Goal: Use online tool/utility: Utilize a website feature to perform a specific function

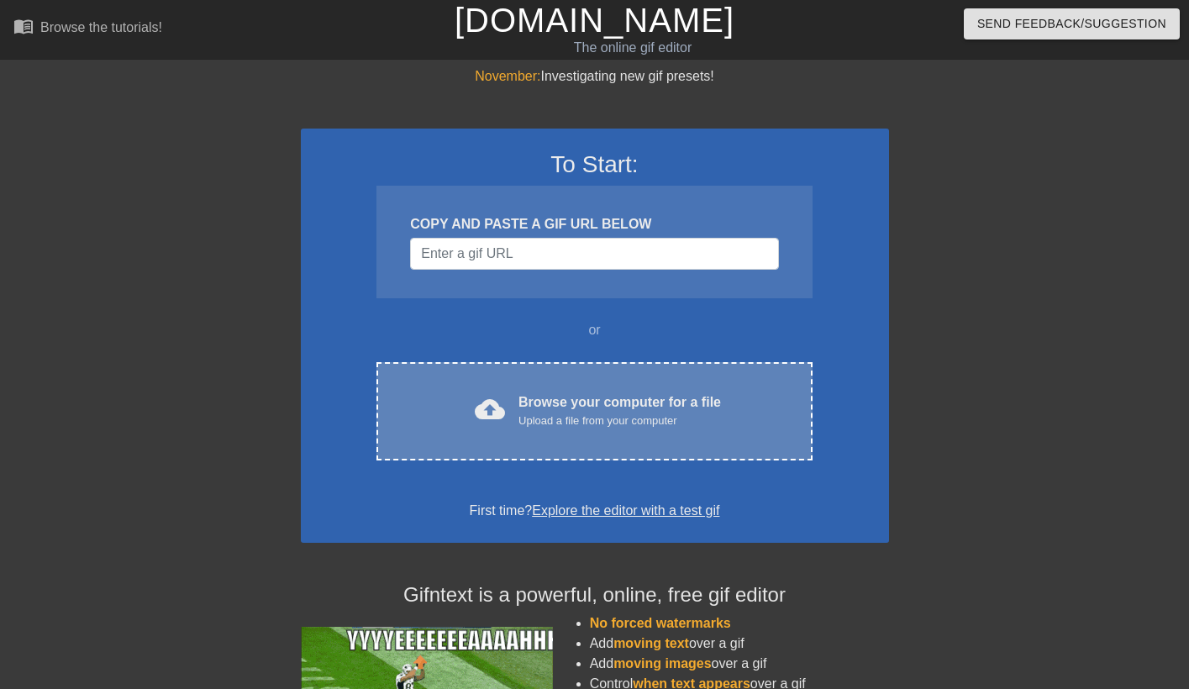
click at [565, 407] on div "Browse your computer for a file Upload a file from your computer" at bounding box center [619, 410] width 202 height 37
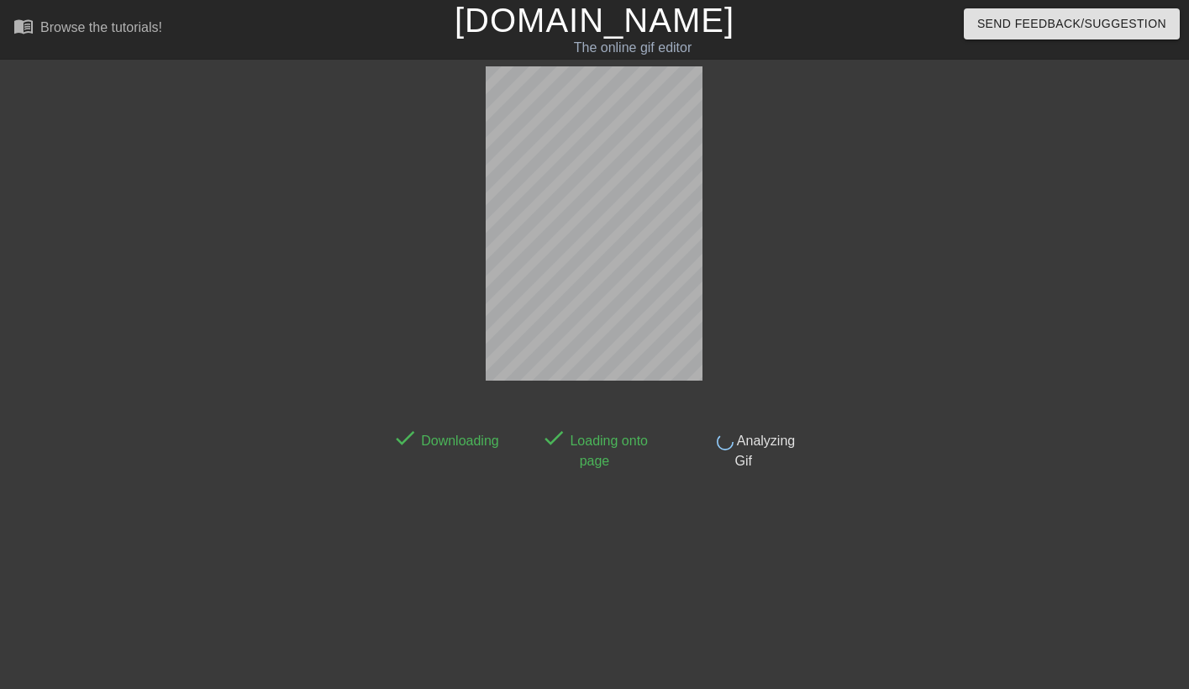
scroll to position [41, 0]
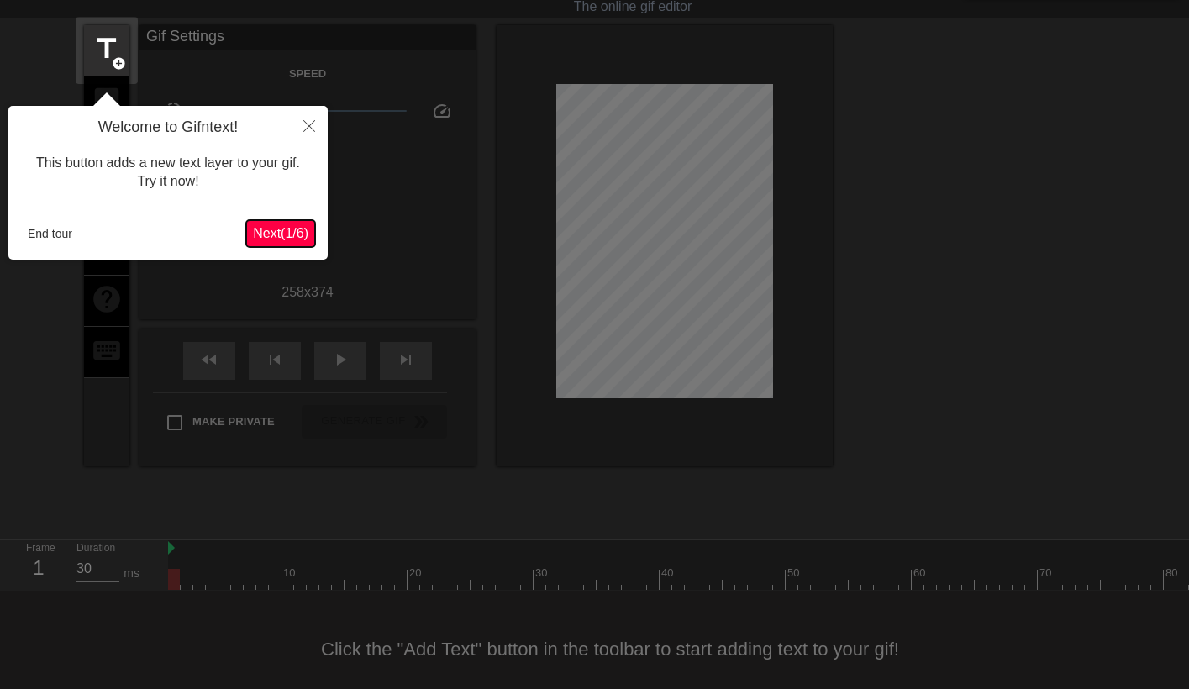
click at [295, 228] on span "Next ( 1 / 6 )" at bounding box center [280, 233] width 55 height 14
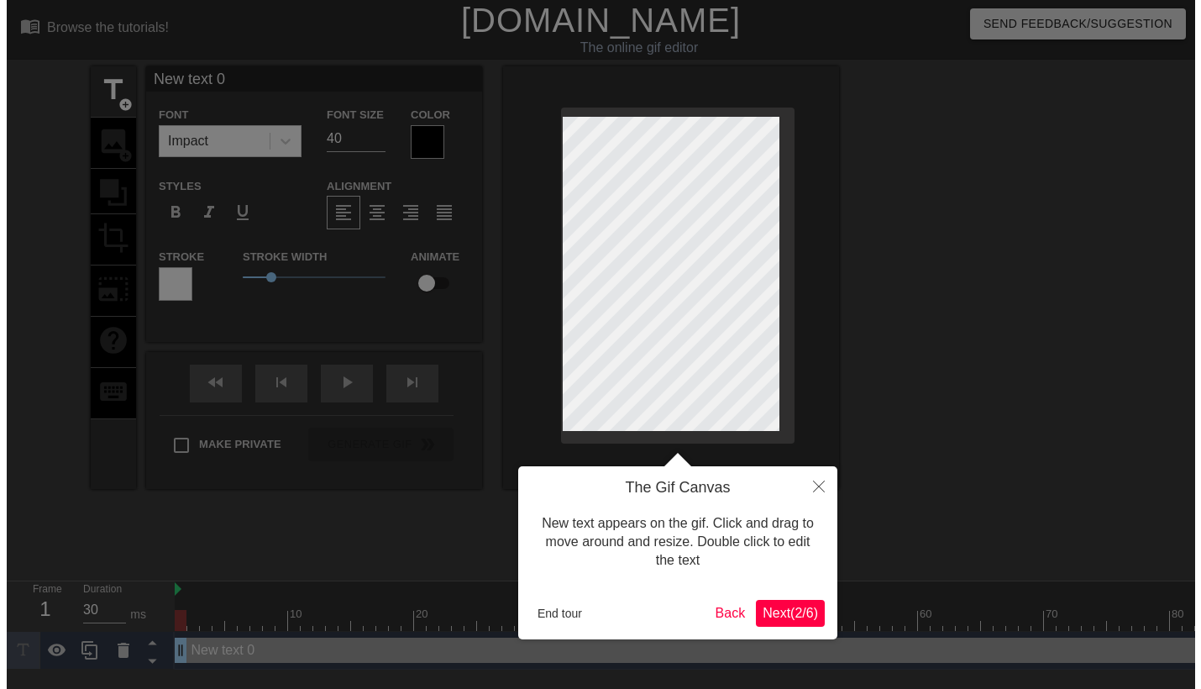
scroll to position [0, 0]
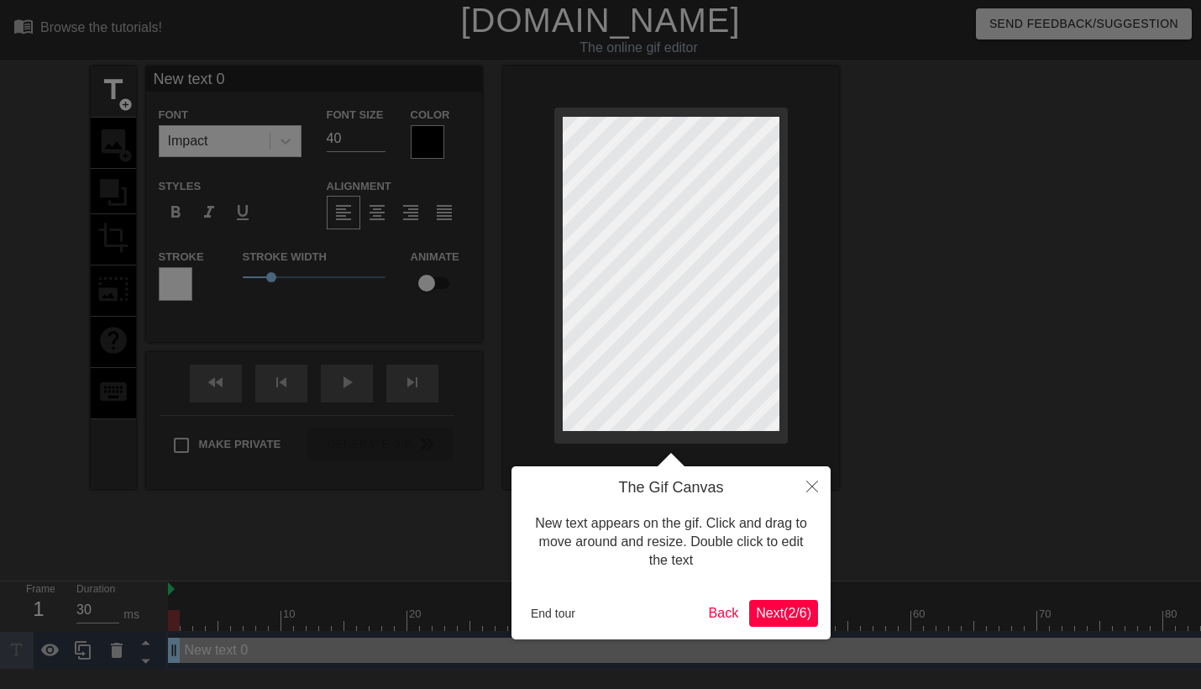
click at [769, 606] on span "Next ( 2 / 6 )" at bounding box center [783, 613] width 55 height 14
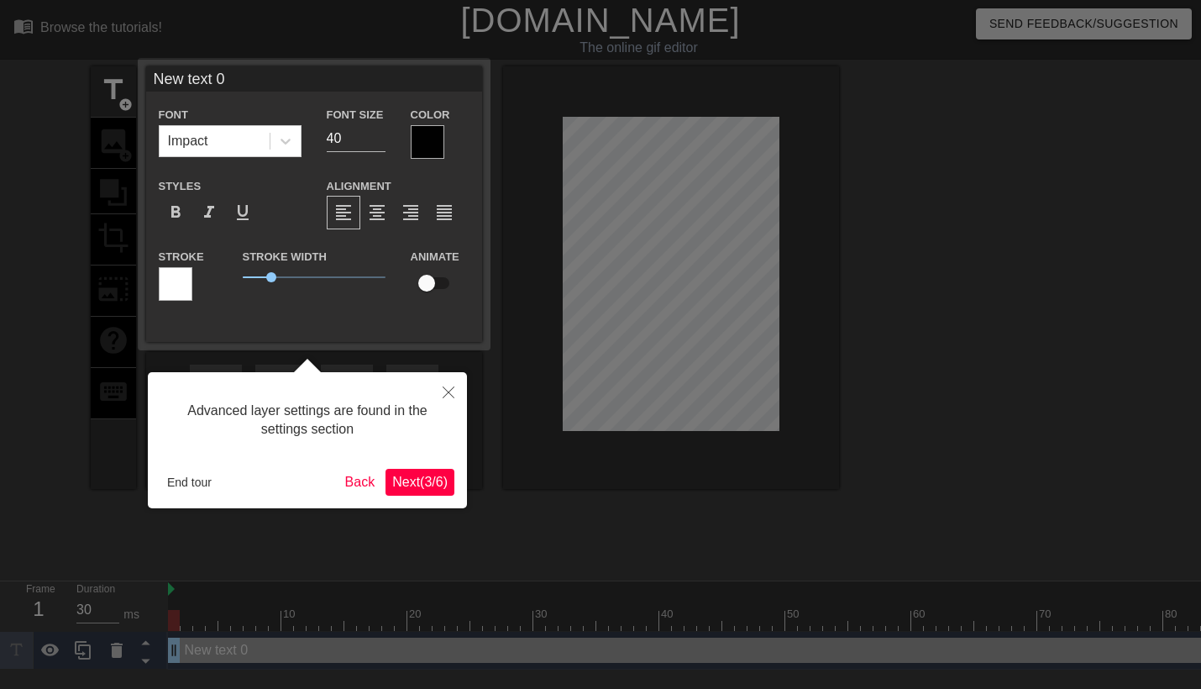
click at [425, 492] on button "Next ( 3 / 6 )" at bounding box center [420, 482] width 69 height 27
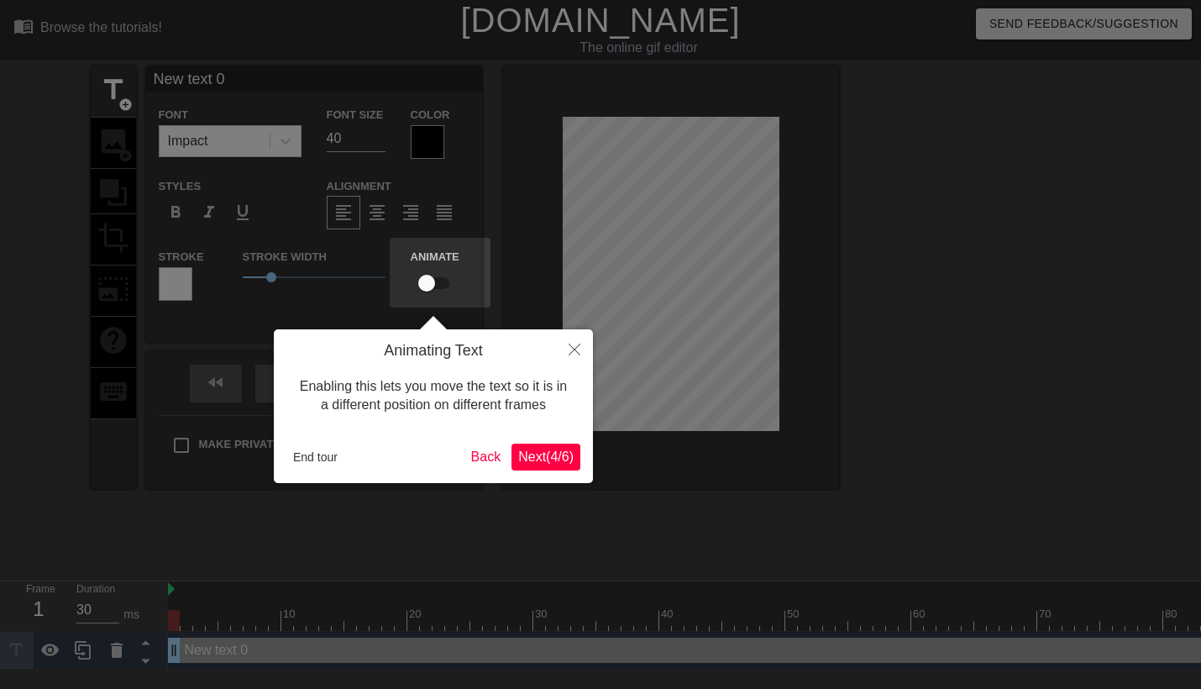
click at [565, 455] on span "Next ( 4 / 6 )" at bounding box center [545, 456] width 55 height 14
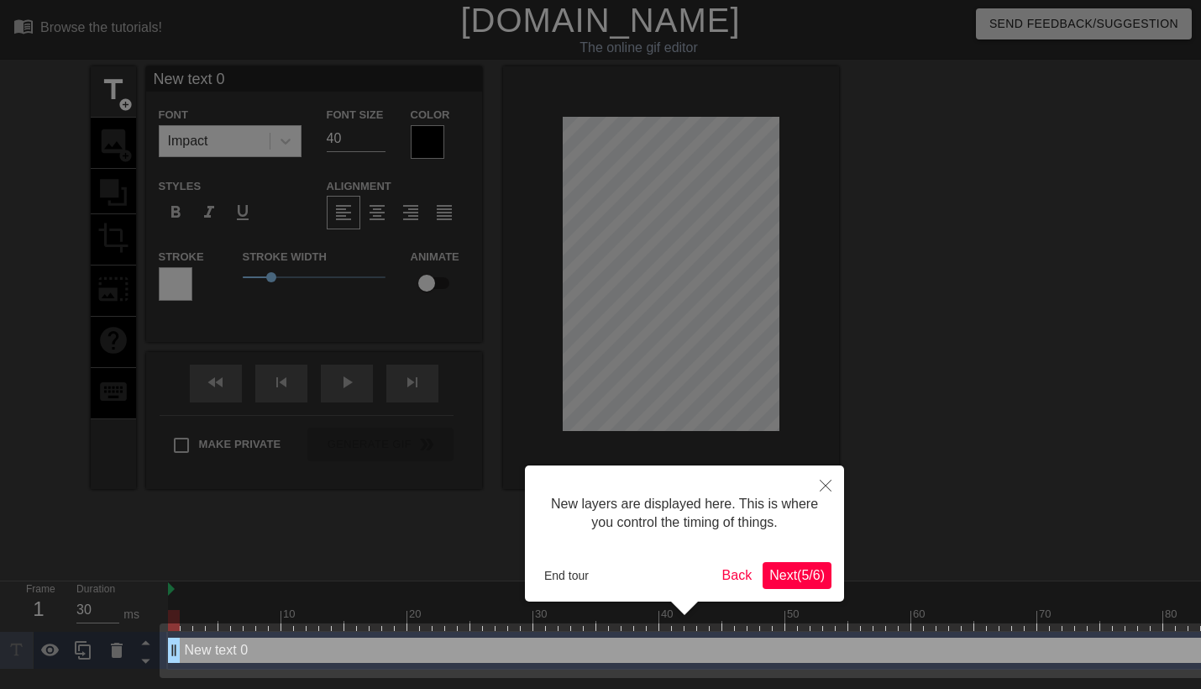
click at [791, 581] on span "Next ( 5 / 6 )" at bounding box center [797, 575] width 55 height 14
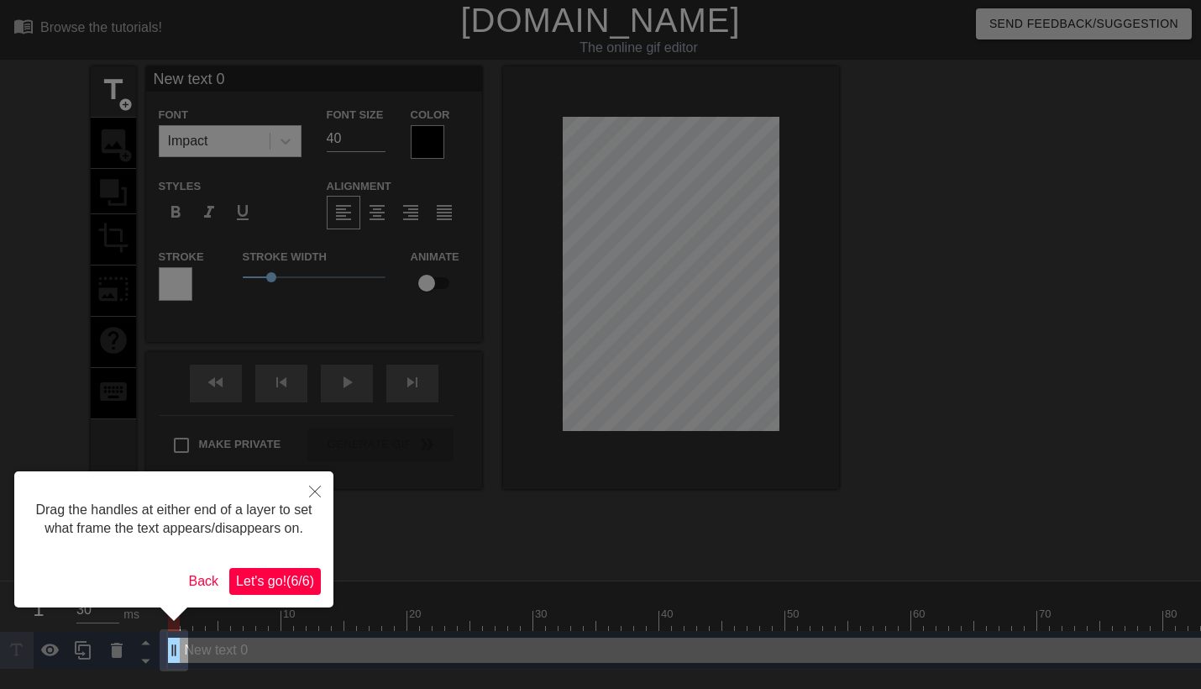
drag, startPoint x: 277, startPoint y: 578, endPoint x: 381, endPoint y: 514, distance: 122.2
click at [276, 578] on span "Let's go! ( 6 / 6 )" at bounding box center [275, 581] width 78 height 14
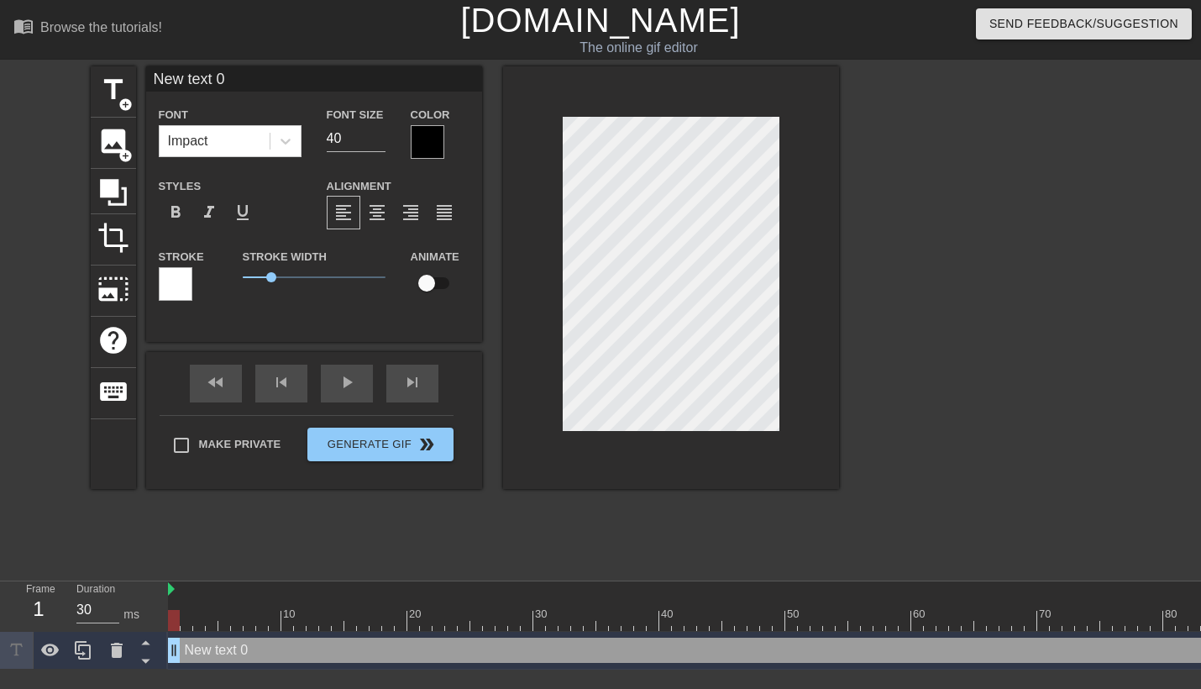
scroll to position [3, 3]
click at [169, 620] on div at bounding box center [174, 620] width 12 height 21
drag, startPoint x: 177, startPoint y: 618, endPoint x: 286, endPoint y: 618, distance: 109.2
click at [218, 618] on div at bounding box center [212, 620] width 12 height 21
type input "30"
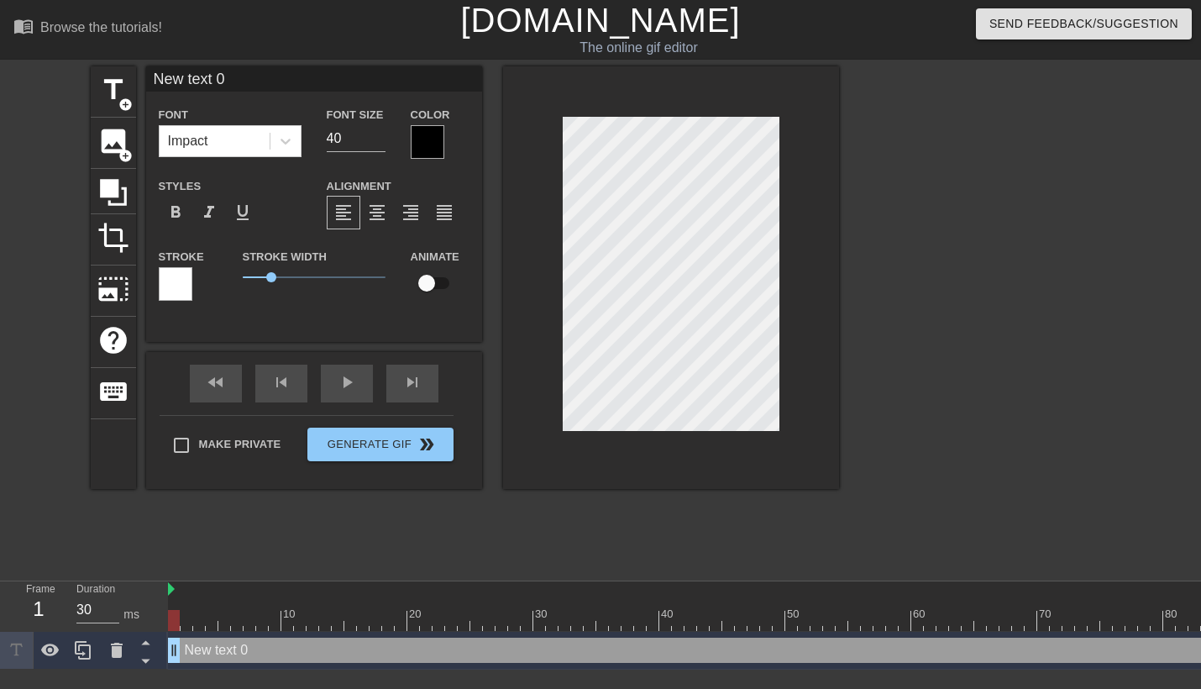
drag, startPoint x: 288, startPoint y: 618, endPoint x: 162, endPoint y: 629, distance: 126.5
click at [162, 629] on div "Frame 1 Duration 30 ms 10 20 30 40 50 60 70 80 90 100 110 120 130 140 150 New t…" at bounding box center [600, 625] width 1201 height 88
click at [222, 655] on div "New text 0 drag_handle drag_handle" at bounding box center [1144, 650] width 1953 height 25
click at [124, 649] on icon at bounding box center [117, 650] width 20 height 20
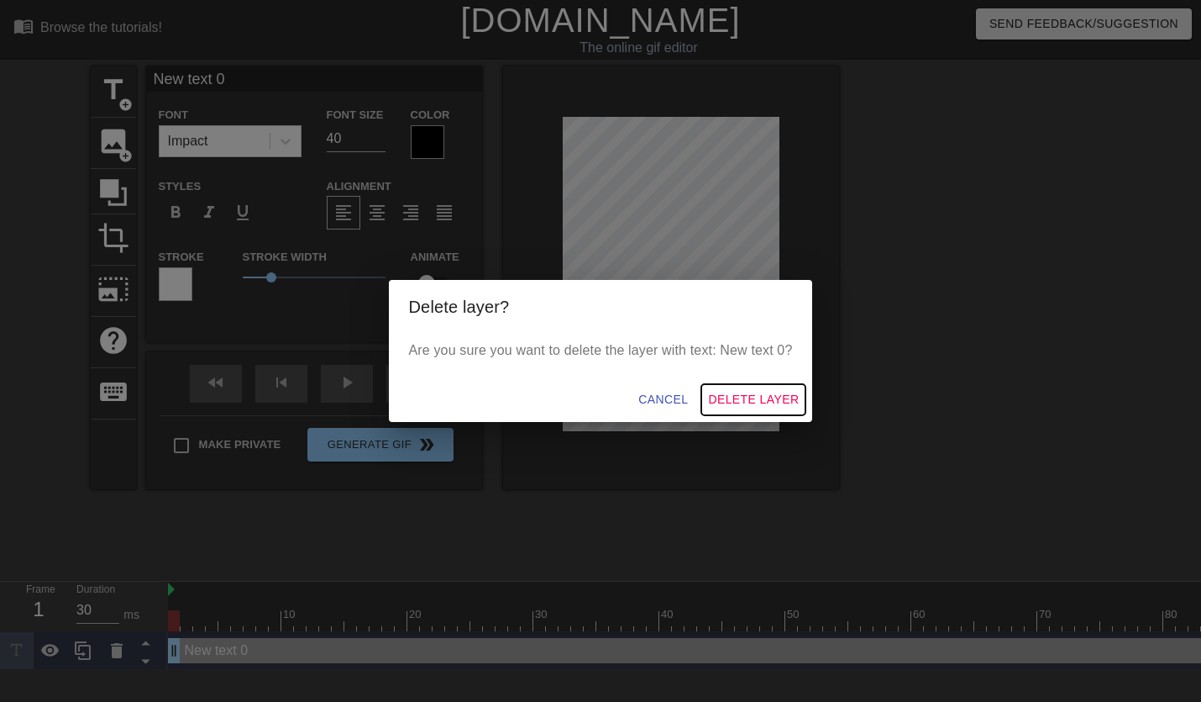
click at [734, 398] on span "Delete Layer" at bounding box center [753, 399] width 91 height 21
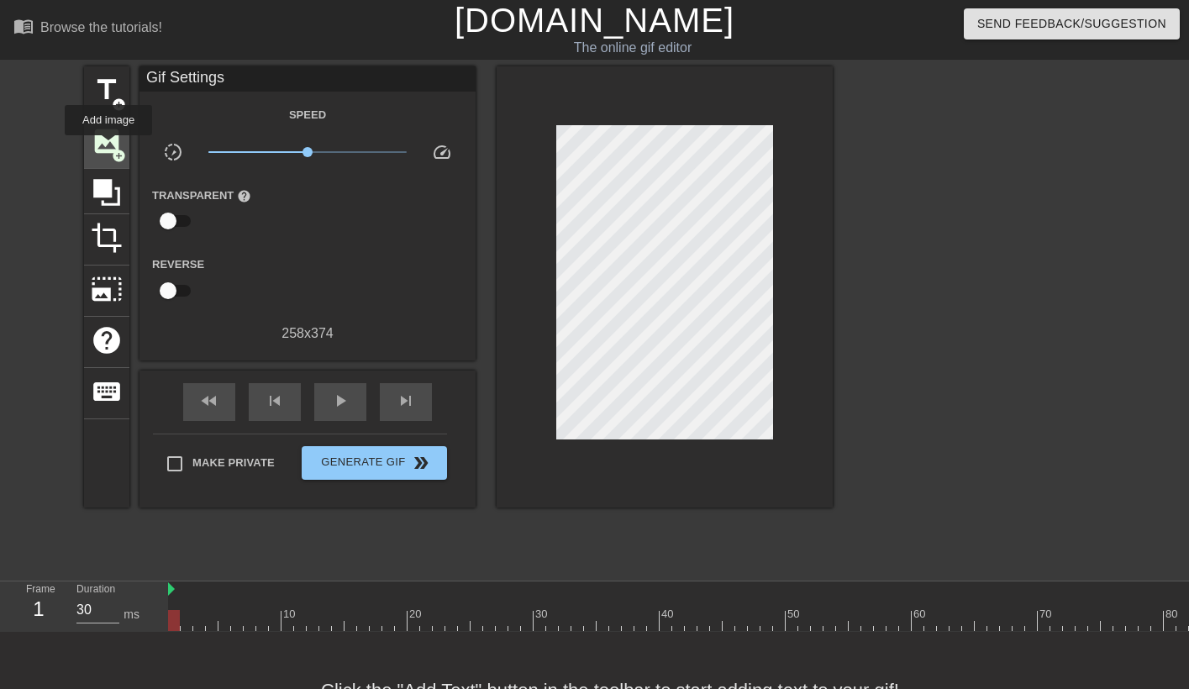
click at [108, 146] on span "image" at bounding box center [107, 141] width 32 height 32
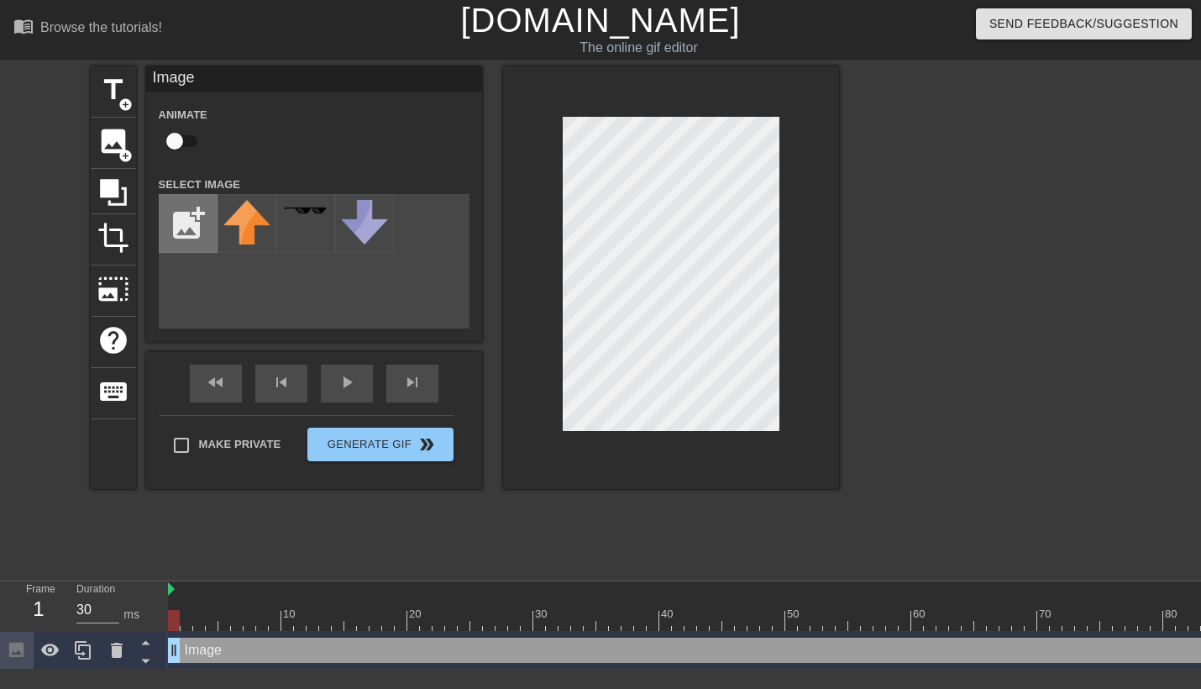
click at [194, 216] on input "file" at bounding box center [188, 223] width 57 height 57
type input "C:\fakepath\diamond.webp"
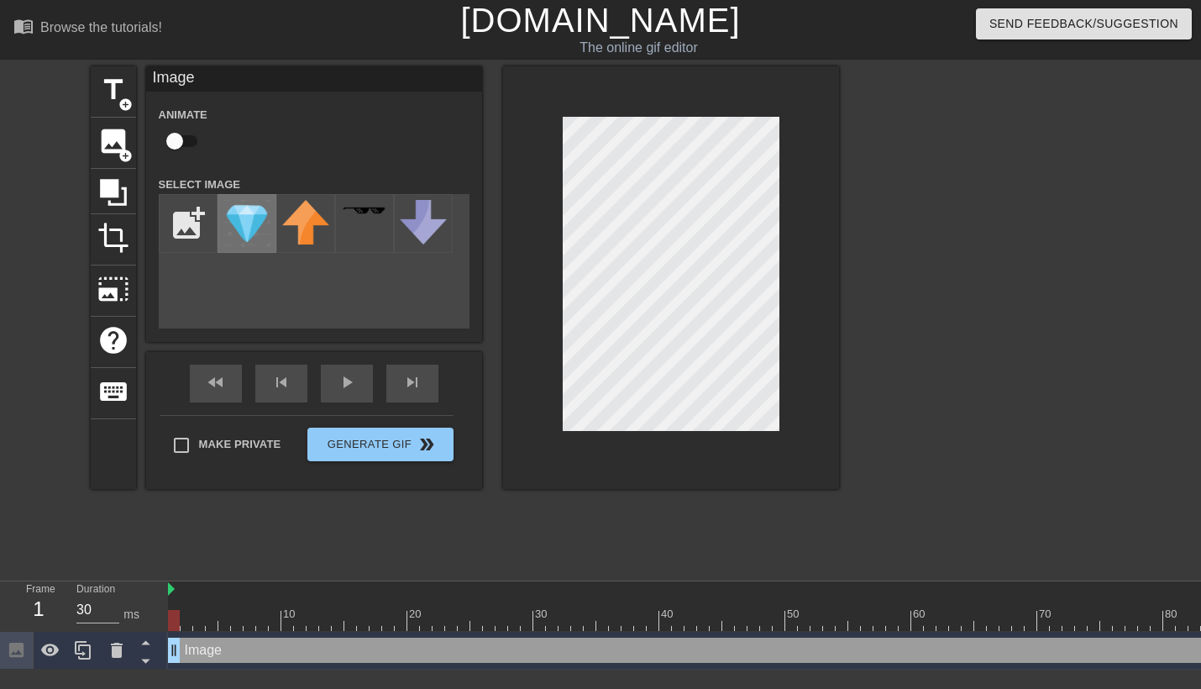
click at [240, 224] on img at bounding box center [246, 223] width 47 height 47
click at [781, 323] on div at bounding box center [671, 277] width 336 height 423
click at [869, 323] on div at bounding box center [985, 318] width 252 height 504
click at [958, 422] on div at bounding box center [985, 318] width 252 height 504
click at [858, 337] on div "title add_circle image add_circle crop photo_size_select_large help keyboard Im…" at bounding box center [600, 318] width 1201 height 504
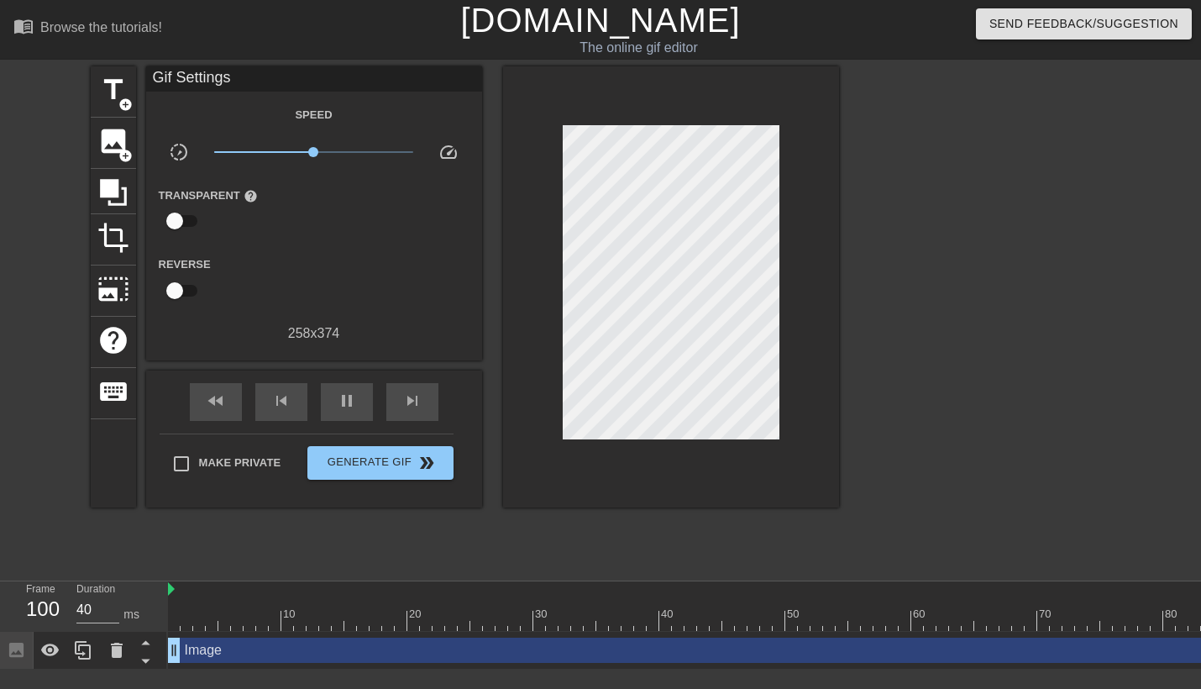
click at [899, 292] on div at bounding box center [985, 318] width 252 height 504
click at [953, 276] on div at bounding box center [985, 318] width 252 height 504
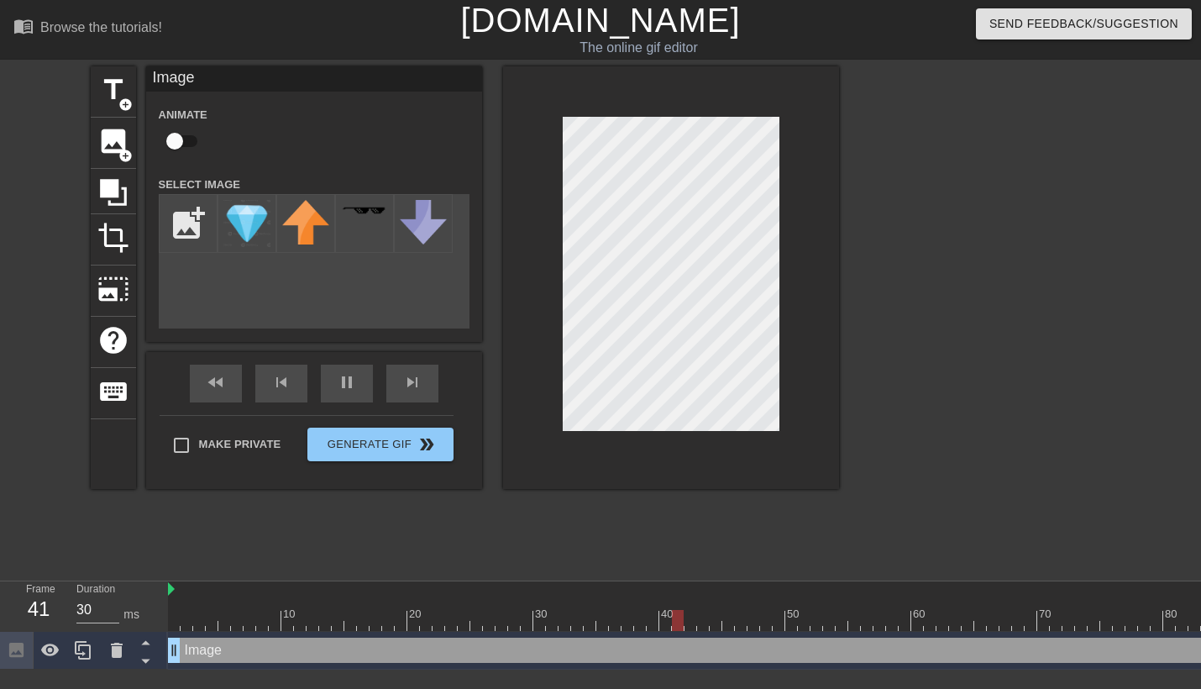
click at [782, 157] on div at bounding box center [671, 277] width 336 height 423
click at [925, 267] on div at bounding box center [985, 318] width 252 height 504
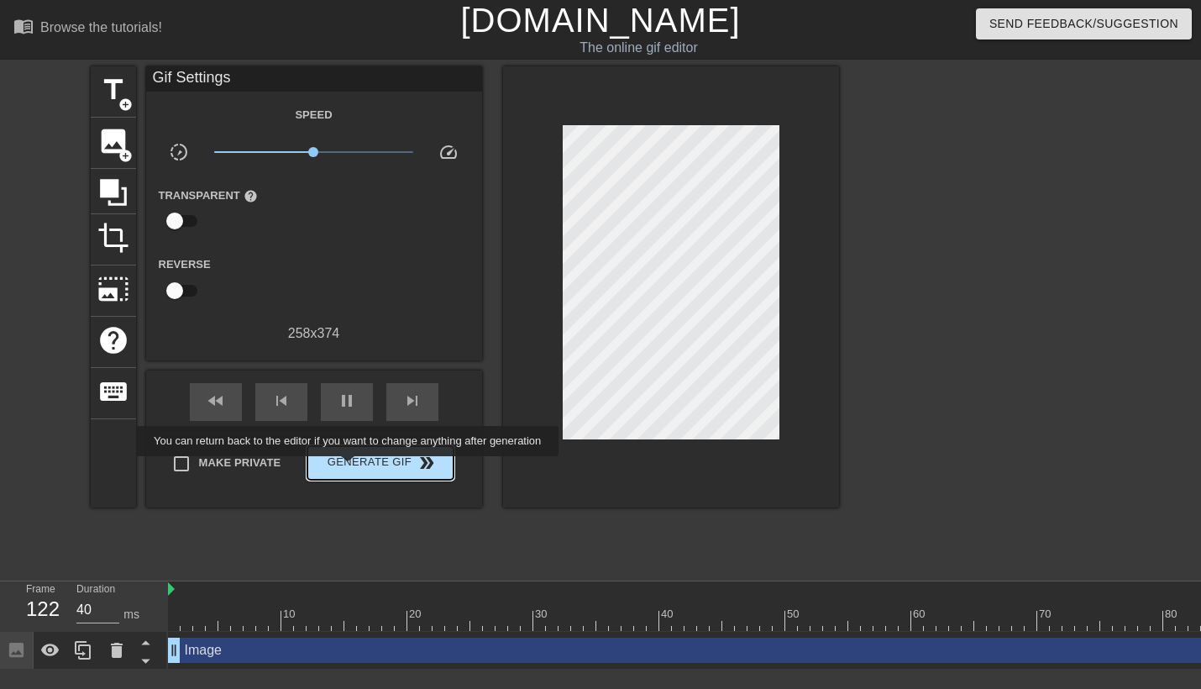
type input "30"
click at [350, 465] on span "Generate Gif double_arrow" at bounding box center [380, 463] width 132 height 20
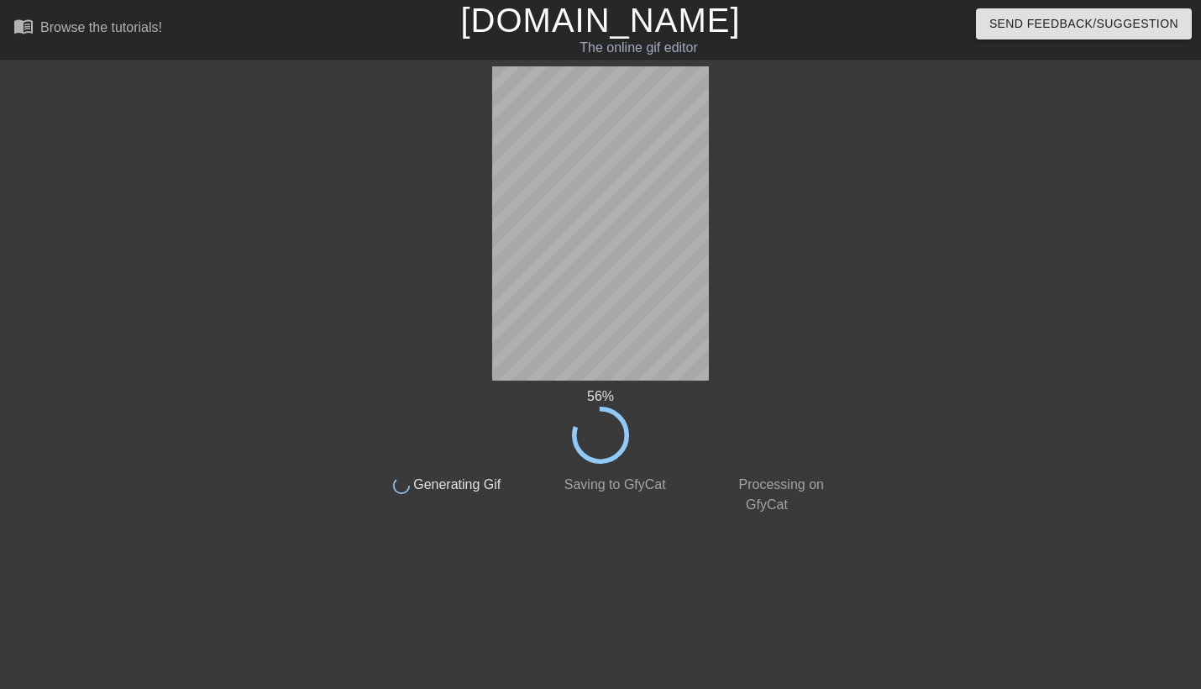
click at [802, 321] on div "56 % done Generating Gif done Saving to GfyCat done Processing on GfyCat" at bounding box center [601, 290] width 474 height 449
click at [835, 255] on div "80 % done Generating Gif done Saving to GfyCat done Processing on GfyCat title …" at bounding box center [600, 318] width 1201 height 504
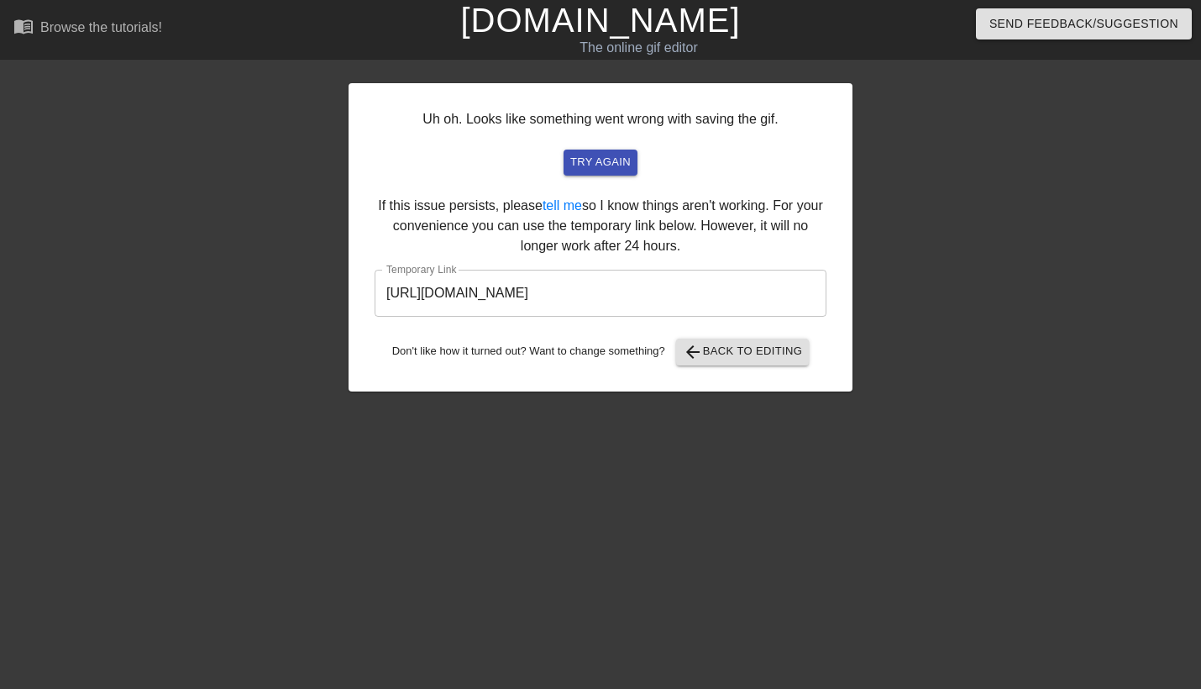
click at [667, 182] on div "Uh oh. Looks like something went wrong with saving the gif. try again If this i…" at bounding box center [601, 237] width 504 height 308
click at [742, 296] on input "[URL][DOMAIN_NAME]" at bounding box center [601, 293] width 452 height 47
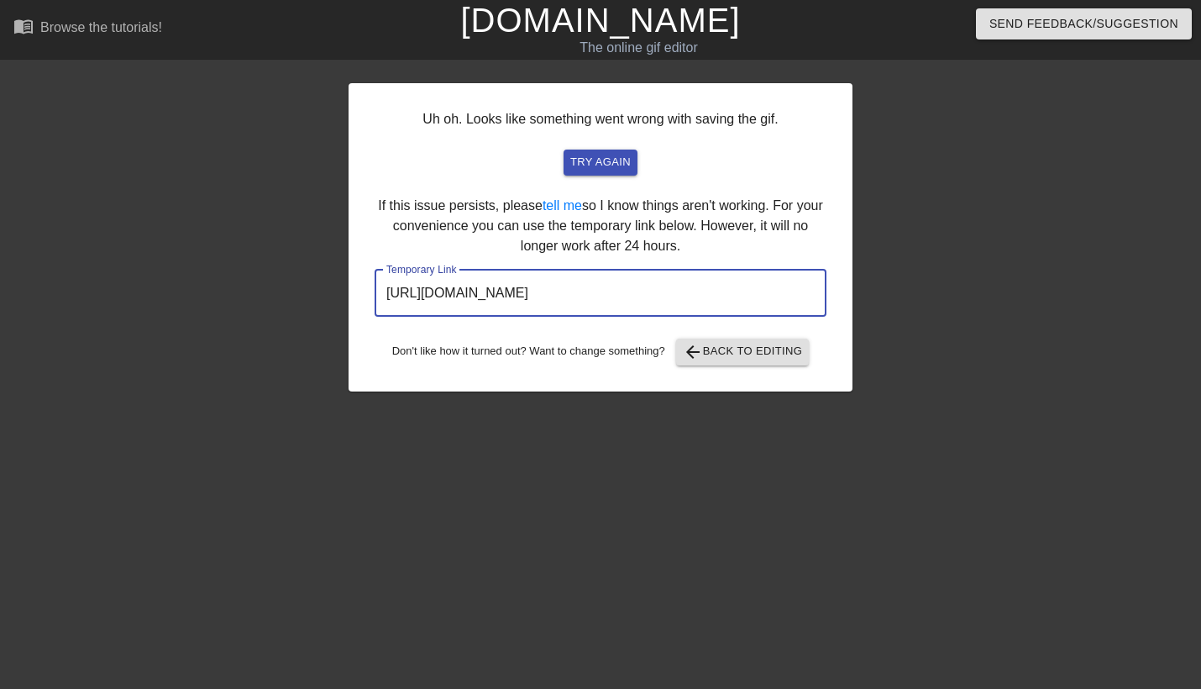
click at [765, 293] on input "[URL][DOMAIN_NAME]" at bounding box center [601, 293] width 452 height 47
click at [891, 259] on div at bounding box center [999, 318] width 252 height 504
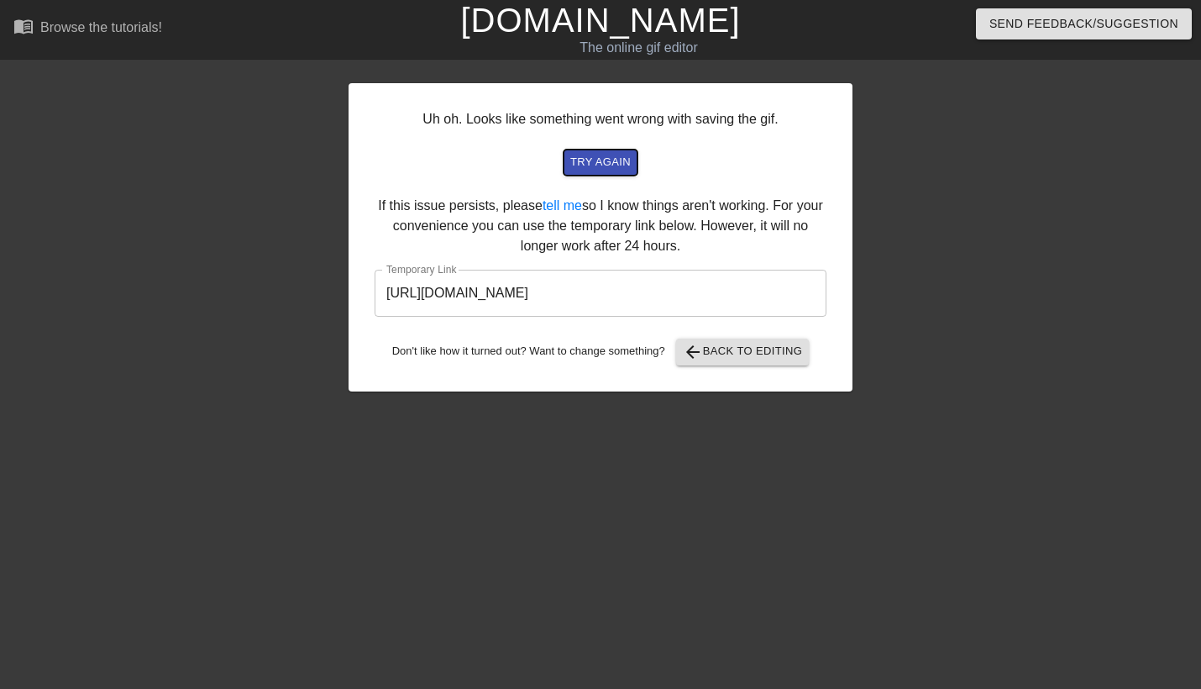
click at [597, 158] on span "try again" at bounding box center [600, 162] width 60 height 19
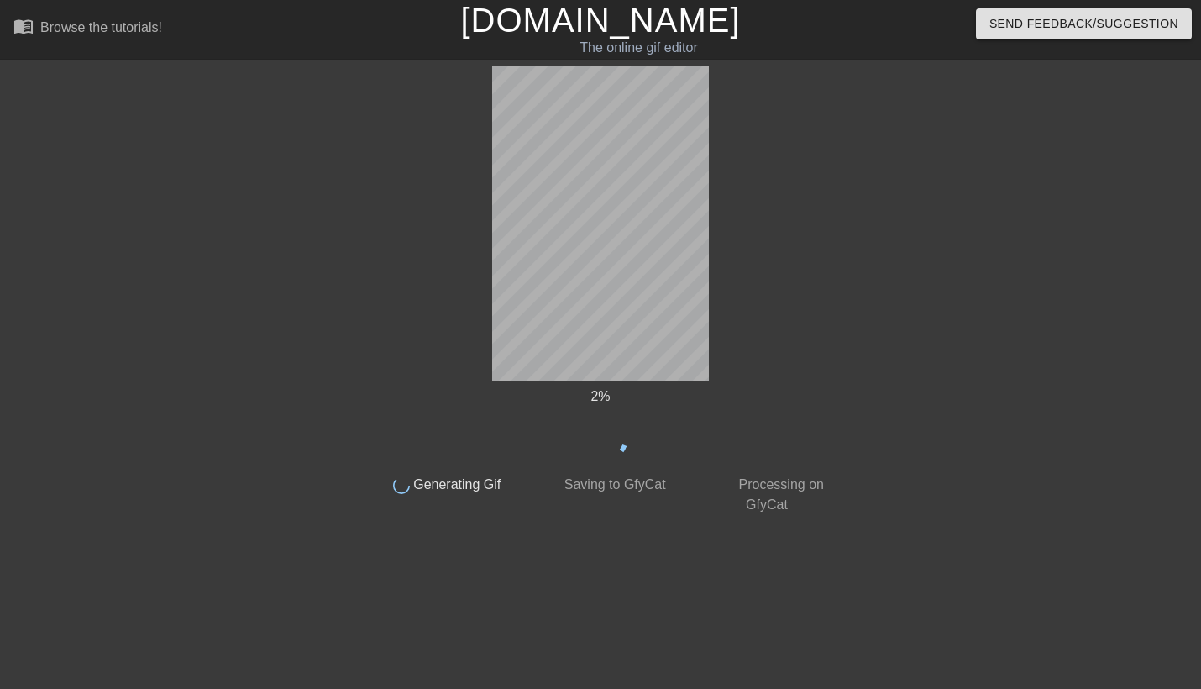
click at [791, 184] on div "2 % done Generating Gif done Saving to GfyCat done Processing on GfyCat" at bounding box center [601, 290] width 474 height 449
